Goal: Transaction & Acquisition: Purchase product/service

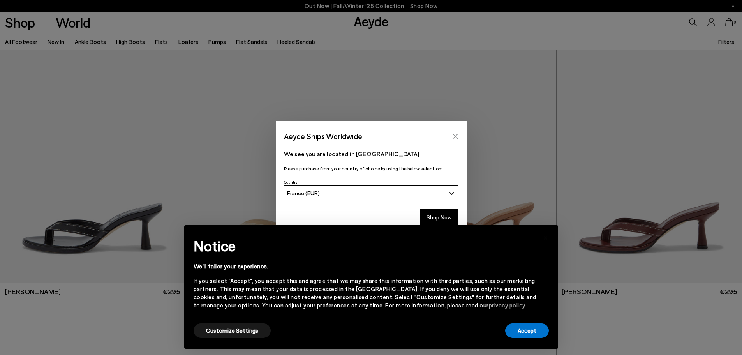
click at [455, 133] on icon "Close" at bounding box center [455, 136] width 6 height 6
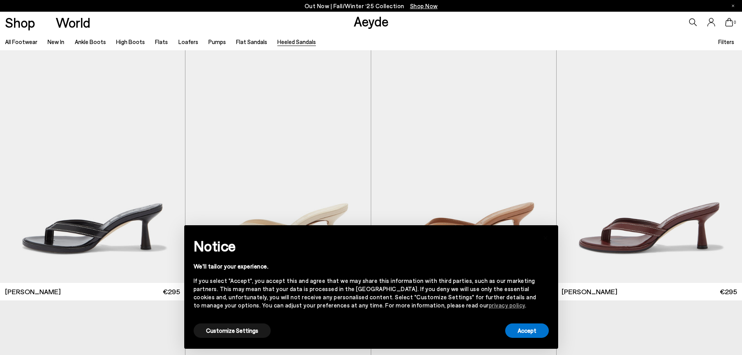
click at [470, 25] on div "Shop World Aeyde 0" at bounding box center [371, 22] width 742 height 21
click at [527, 328] on button "Accept" at bounding box center [527, 330] width 44 height 14
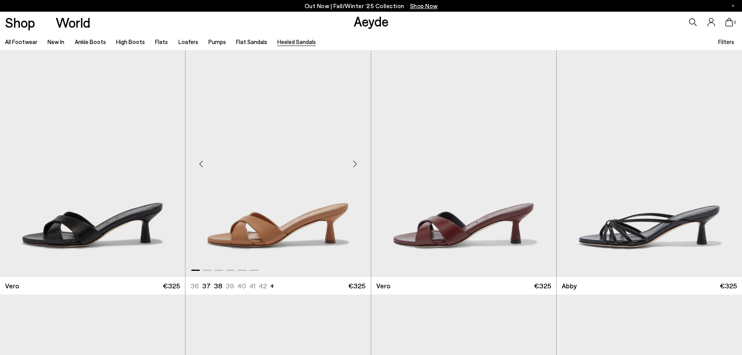
scroll to position [312, 0]
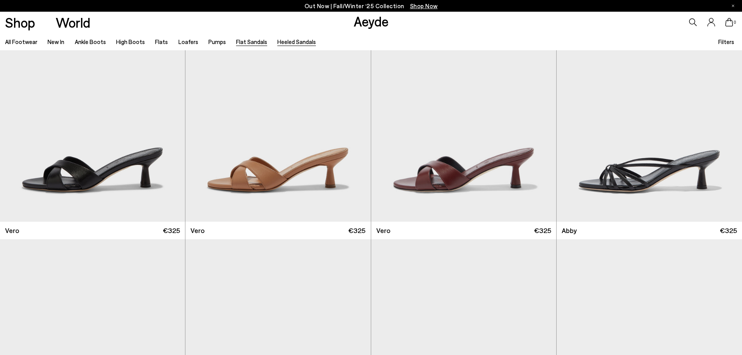
click at [245, 42] on link "Flat Sandals" at bounding box center [251, 41] width 31 height 7
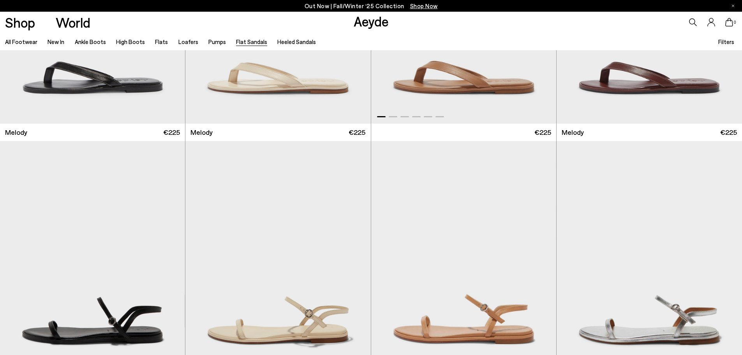
scroll to position [195, 0]
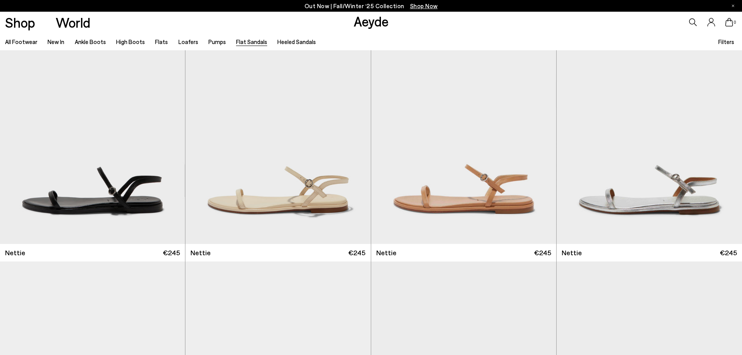
scroll to position [104, 0]
